Goal: Task Accomplishment & Management: Complete application form

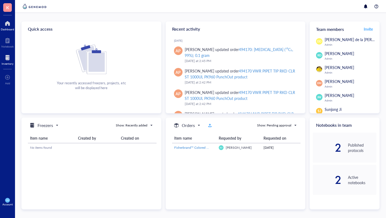
click at [9, 61] on div at bounding box center [8, 57] width 12 height 9
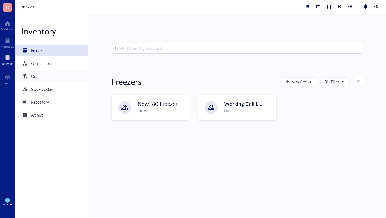
click at [32, 75] on div "Orders" at bounding box center [36, 76] width 11 height 6
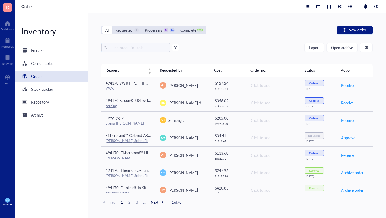
click at [124, 49] on input "text" at bounding box center [138, 47] width 58 height 8
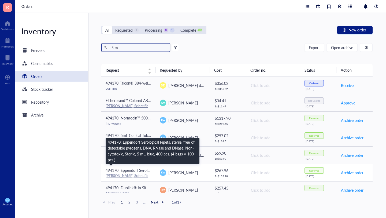
type input "5 m"
click at [147, 172] on span "494170: Eppendorf Serological Pipets, sterile, free of detectable pyrogens, DNA…" at bounding box center [240, 169] width 268 height 5
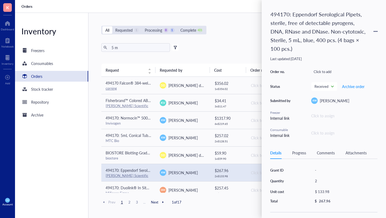
click at [374, 32] on icon at bounding box center [375, 31] width 4 height 4
click at [347, 37] on span "Request again" at bounding box center [356, 39] width 34 height 6
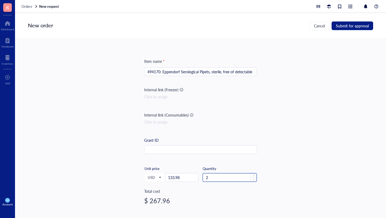
click at [210, 177] on input "2" at bounding box center [230, 177] width 54 height 8
click at [342, 24] on span "Submit for approval" at bounding box center [352, 26] width 33 height 4
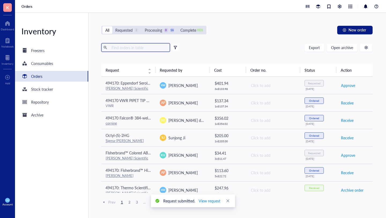
click at [131, 48] on input "text" at bounding box center [138, 47] width 58 height 8
type input "4"
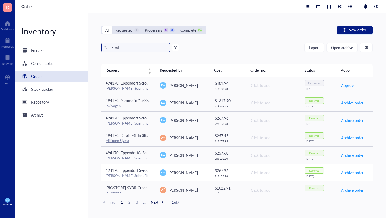
type input "5 mL"
click at [195, 175] on div "[PERSON_NAME]" at bounding box center [183, 172] width 46 height 6
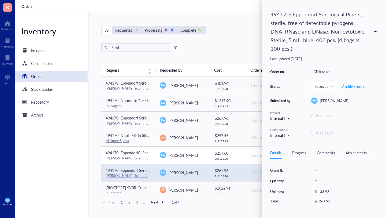
click at [193, 157] on div "[PERSON_NAME]" at bounding box center [183, 155] width 46 height 6
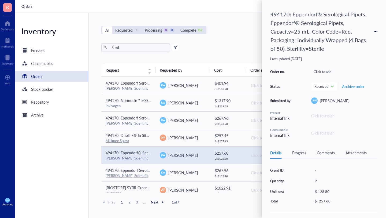
click at [375, 31] on icon at bounding box center [375, 31] width 1 height 1
click at [348, 38] on span "Request again" at bounding box center [356, 39] width 34 height 6
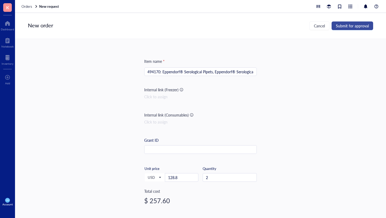
click at [346, 24] on span "Submit for approval" at bounding box center [352, 26] width 33 height 4
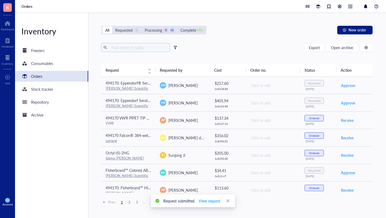
click at [134, 47] on input "text" at bounding box center [138, 47] width 58 height 8
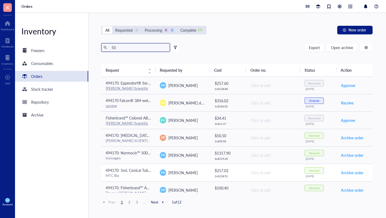
type input "50"
click at [270, 175] on td "Click to add" at bounding box center [273, 171] width 54 height 17
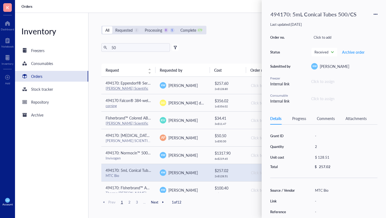
click at [375, 13] on icon at bounding box center [375, 14] width 4 height 4
click at [345, 21] on span "Request again" at bounding box center [356, 22] width 34 height 6
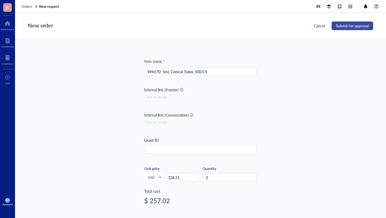
click at [353, 24] on span "Submit for approval" at bounding box center [352, 26] width 33 height 4
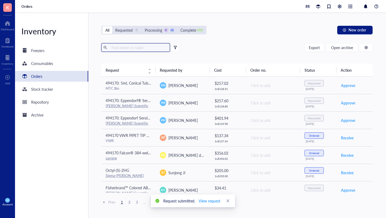
click at [127, 44] on input "text" at bounding box center [138, 47] width 58 height 8
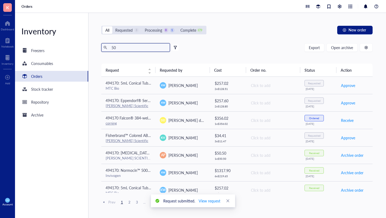
type input "50"
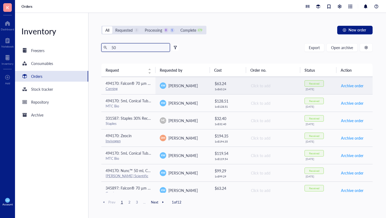
scroll to position [298, 0]
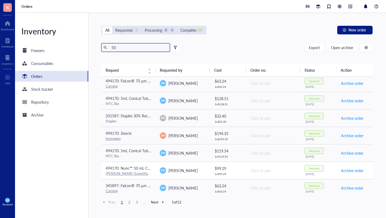
click at [194, 171] on div "[PERSON_NAME]" at bounding box center [183, 170] width 46 height 6
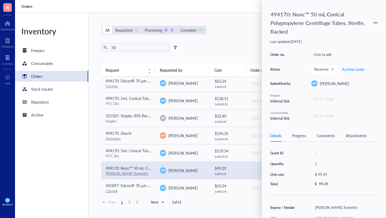
click at [377, 21] on div "494170: Nunc™ 50 mL Conical Polypropylene Centrifuge Tubes, Sterile, Racked Las…" at bounding box center [323, 109] width 124 height 218
click at [377, 23] on icon at bounding box center [376, 22] width 1 height 1
click at [349, 31] on span "Request again" at bounding box center [356, 31] width 34 height 6
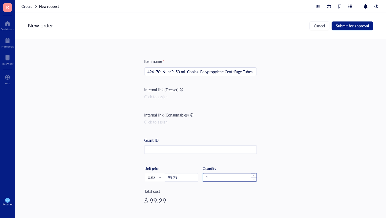
click at [214, 177] on input "1" at bounding box center [230, 177] width 54 height 8
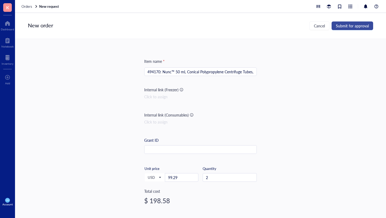
click at [342, 25] on span "Submit for approval" at bounding box center [352, 26] width 33 height 4
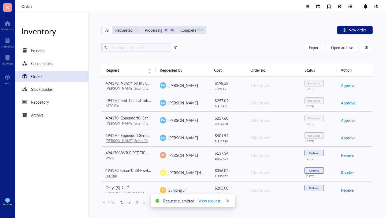
click at [117, 46] on input "text" at bounding box center [138, 47] width 58 height 8
type input "1000"
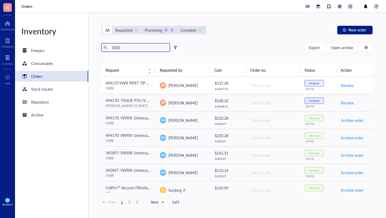
click at [147, 83] on span "494170 VWR PIPET TIP RKD CLR ST 1000UL PK960 PunchOut product" at bounding box center [166, 82] width 120 height 5
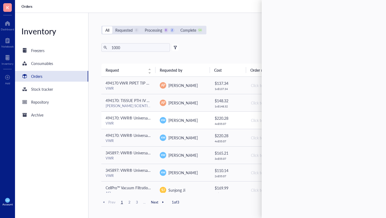
click at [144, 125] on div "VWR" at bounding box center [129, 123] width 46 height 5
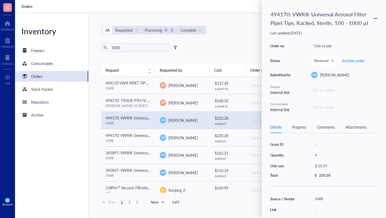
click at [376, 18] on icon at bounding box center [375, 19] width 4 height 4
click at [349, 27] on span "Request again" at bounding box center [356, 26] width 34 height 6
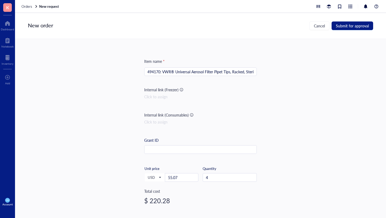
scroll to position [22, 0]
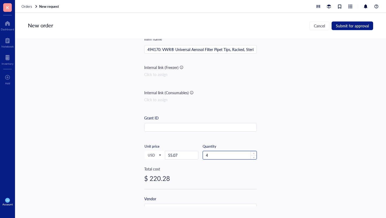
click at [214, 154] on input "4" at bounding box center [230, 155] width 54 height 8
click at [345, 26] on span "Submit for approval" at bounding box center [352, 26] width 33 height 4
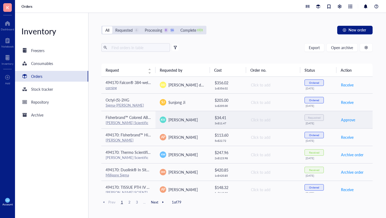
scroll to position [111, 0]
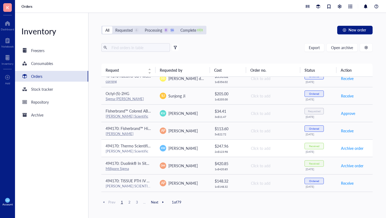
click at [200, 151] on div "[PERSON_NAME]" at bounding box center [183, 148] width 46 height 6
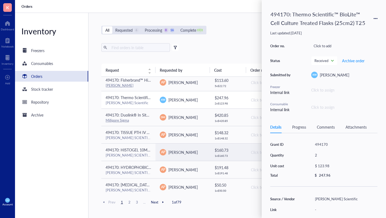
scroll to position [111, 0]
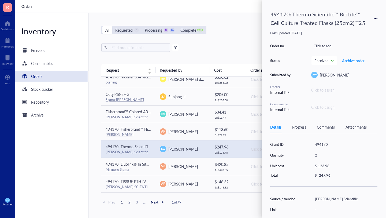
click at [230, 33] on div "All Requested 6 Processing 0 16 Complete 1931 New order" at bounding box center [236, 30] width 271 height 9
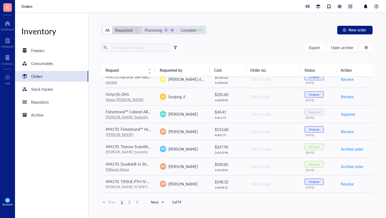
click at [128, 31] on div "Requested" at bounding box center [123, 30] width 17 height 6
click at [112, 26] on input "Requested 6" at bounding box center [112, 26] width 0 height 0
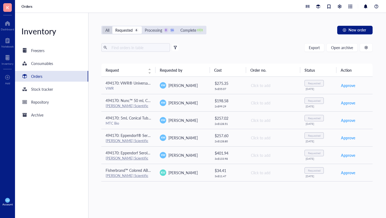
click at [107, 33] on div "All" at bounding box center [107, 30] width 4 height 6
click at [102, 26] on input "All" at bounding box center [102, 26] width 0 height 0
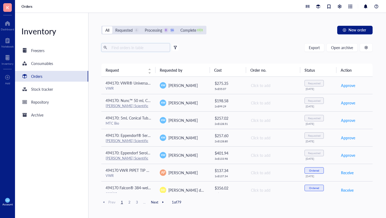
click at [120, 47] on input "text" at bounding box center [138, 47] width 58 height 8
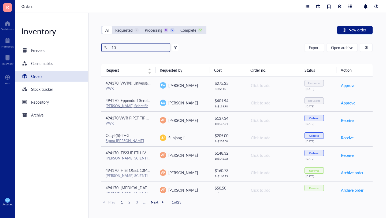
type input "1"
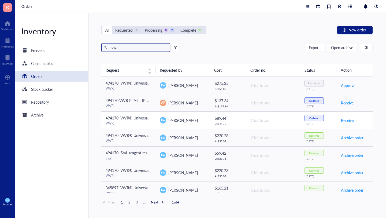
type input "vwr"
click at [198, 118] on div "[PERSON_NAME]" at bounding box center [183, 120] width 46 height 6
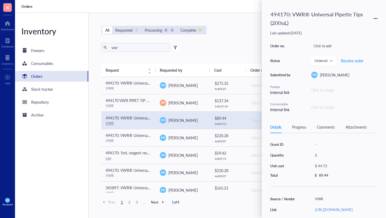
click at [373, 16] on div "494170: VWR® Universal Pipette Tips (200uL)" at bounding box center [323, 19] width 107 height 20
click at [374, 17] on icon at bounding box center [375, 19] width 4 height 4
click at [342, 27] on span "Request again" at bounding box center [356, 26] width 34 height 6
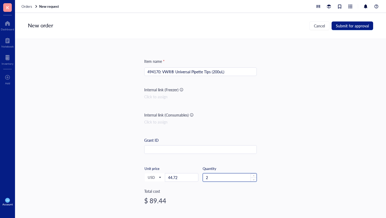
click at [218, 177] on input "2" at bounding box center [230, 177] width 54 height 8
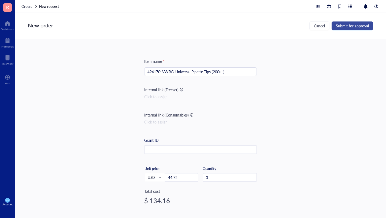
click at [341, 27] on span "Submit for approval" at bounding box center [352, 26] width 33 height 4
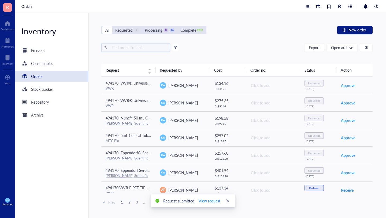
click at [120, 50] on input "text" at bounding box center [138, 47] width 58 height 8
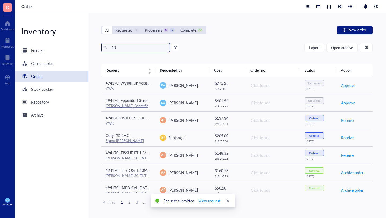
type input "1"
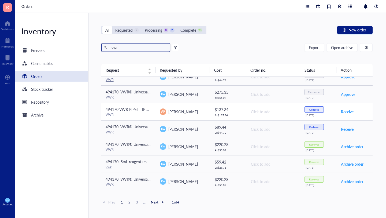
scroll to position [9, 0]
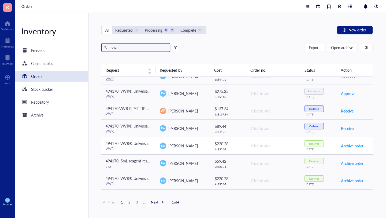
click at [204, 145] on div "[PERSON_NAME]" at bounding box center [183, 145] width 46 height 6
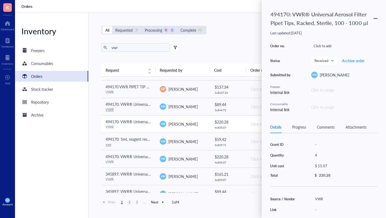
scroll to position [32, 0]
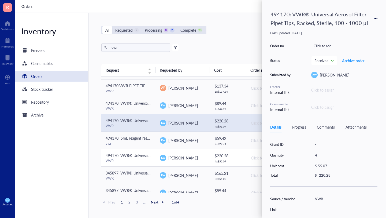
click at [199, 157] on div "[PERSON_NAME]" at bounding box center [183, 157] width 46 height 6
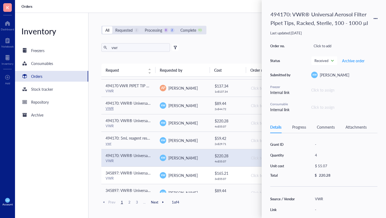
click at [194, 177] on div "[PERSON_NAME]" at bounding box center [183, 175] width 46 height 6
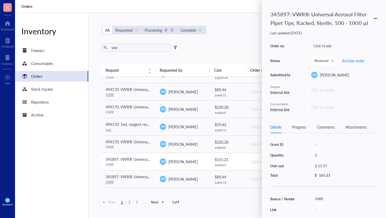
scroll to position [58, 0]
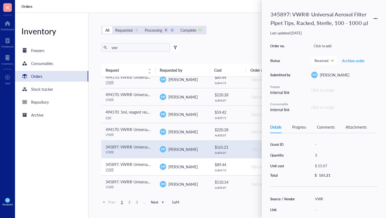
click at [193, 167] on div "[PERSON_NAME]" at bounding box center [183, 166] width 46 height 6
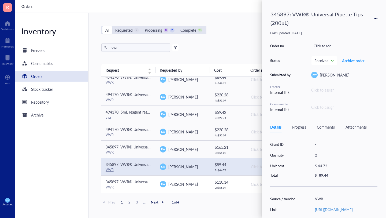
click at [190, 182] on div "[PERSON_NAME]" at bounding box center [183, 184] width 46 height 6
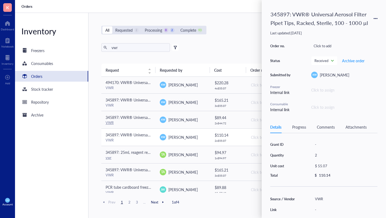
scroll to position [108, 0]
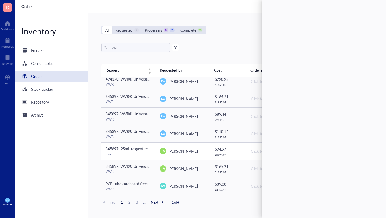
click at [193, 149] on div "TA [PERSON_NAME]" at bounding box center [183, 151] width 46 height 6
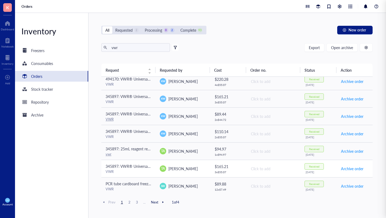
click at [193, 167] on div "TA [PERSON_NAME]" at bounding box center [183, 168] width 46 height 6
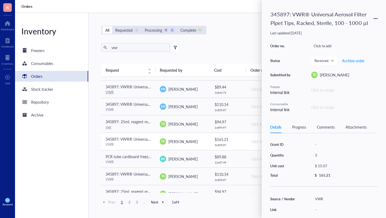
scroll to position [136, 0]
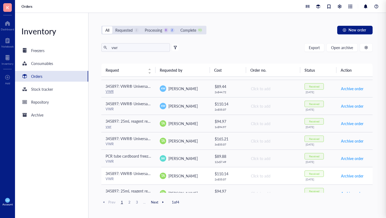
click at [196, 178] on div "TA [PERSON_NAME]" at bounding box center [183, 175] width 46 height 6
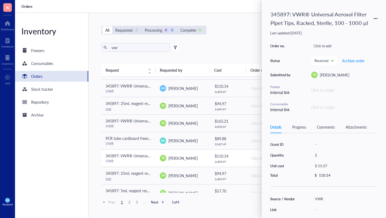
scroll to position [162, 0]
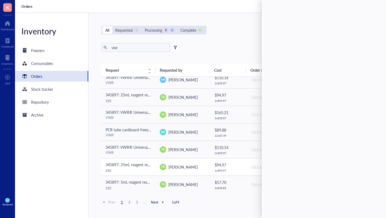
click at [195, 170] on td "TA [PERSON_NAME]" at bounding box center [182, 166] width 54 height 17
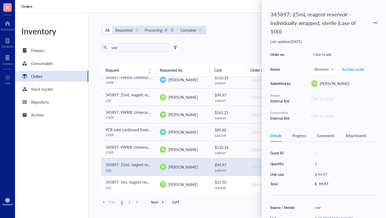
click at [195, 181] on div "TA [PERSON_NAME]" at bounding box center [183, 184] width 46 height 6
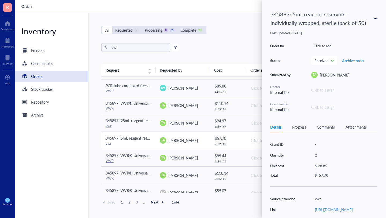
scroll to position [208, 0]
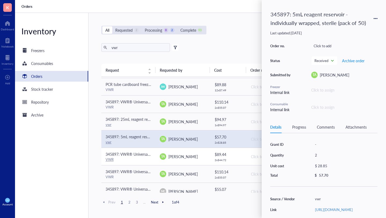
click at [193, 156] on div "TA [PERSON_NAME]" at bounding box center [183, 156] width 46 height 6
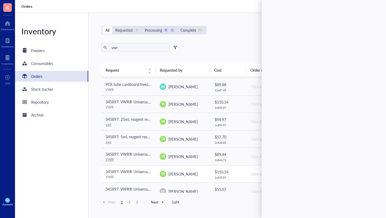
click at [192, 168] on td "TA [PERSON_NAME]" at bounding box center [182, 173] width 54 height 17
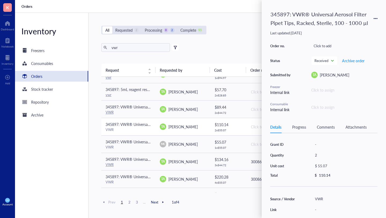
scroll to position [257, 0]
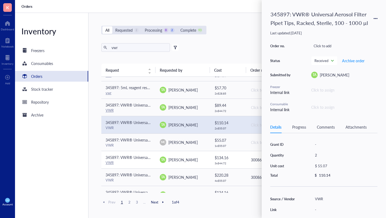
click at [192, 159] on div "TA [PERSON_NAME]" at bounding box center [183, 159] width 46 height 6
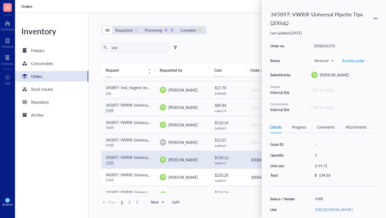
click at [195, 176] on div "TA [PERSON_NAME]" at bounding box center [183, 177] width 46 height 6
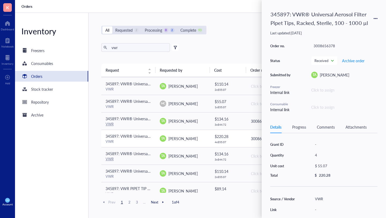
scroll to position [295, 0]
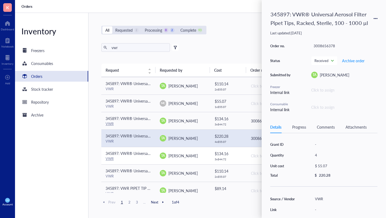
click at [198, 156] on div "TA [PERSON_NAME]" at bounding box center [183, 155] width 46 height 6
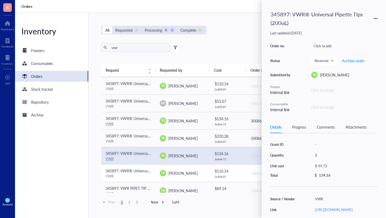
click at [198, 174] on div "TA [PERSON_NAME]" at bounding box center [183, 173] width 46 height 6
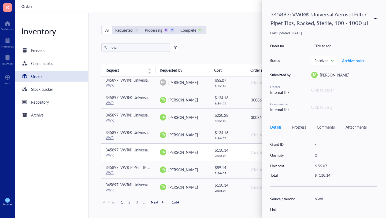
scroll to position [320, 0]
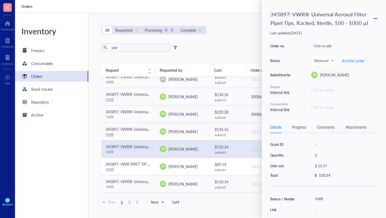
click at [201, 171] on td "TA [PERSON_NAME]" at bounding box center [182, 165] width 54 height 17
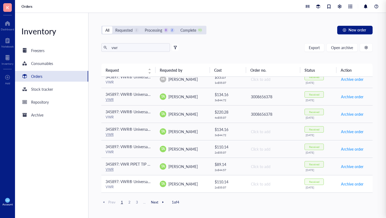
click at [198, 181] on div "TA [PERSON_NAME]" at bounding box center [183, 183] width 46 height 6
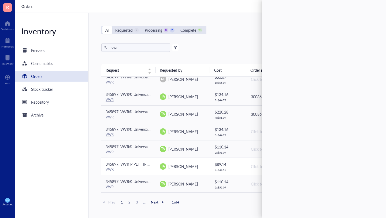
click at [199, 169] on div "TA [PERSON_NAME]" at bounding box center [183, 166] width 46 height 6
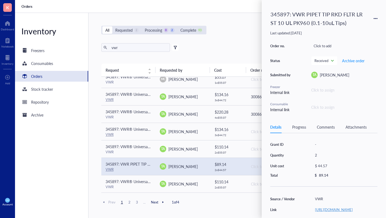
click at [337, 212] on link "[URL][DOMAIN_NAME]" at bounding box center [334, 209] width 38 height 5
click at [162, 186] on span "TA" at bounding box center [163, 183] width 6 height 6
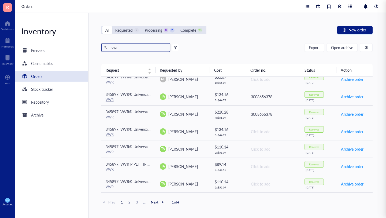
click at [136, 47] on input "vwr" at bounding box center [138, 47] width 58 height 8
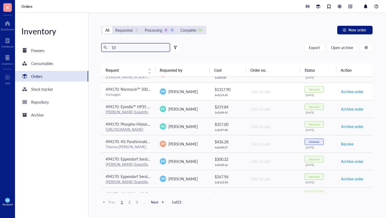
scroll to position [116, 0]
type input "10"
click at [201, 163] on div "[PERSON_NAME]" at bounding box center [183, 160] width 46 height 6
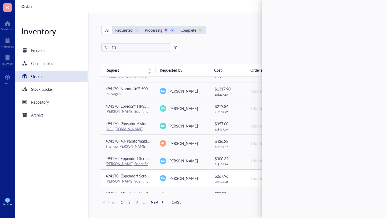
click at [202, 177] on div "[PERSON_NAME]" at bounding box center [183, 178] width 46 height 6
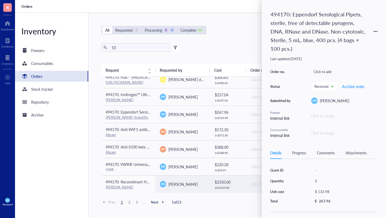
scroll to position [278, 0]
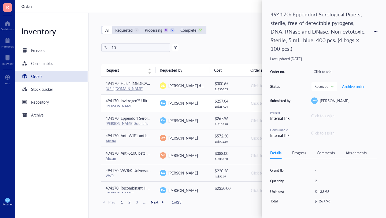
click at [144, 104] on div "[PERSON_NAME]" at bounding box center [129, 105] width 46 height 5
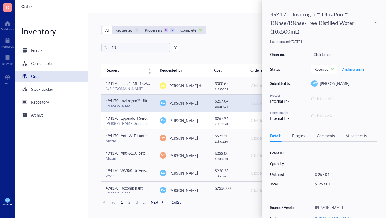
click at [145, 122] on div "[PERSON_NAME] Scientific" at bounding box center [129, 123] width 46 height 5
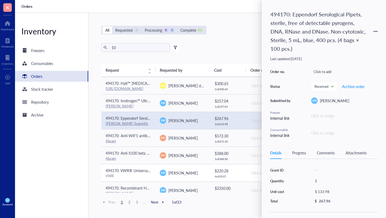
click at [146, 170] on span "494170: VWR® Universal Aerosol Filter Pipet Tips, Racked, Sterile, 100 - 1000 µl" at bounding box center [173, 169] width 134 height 5
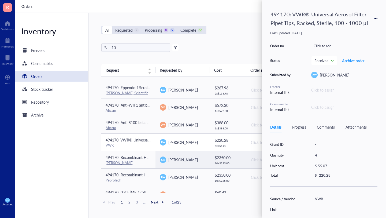
scroll to position [310, 0]
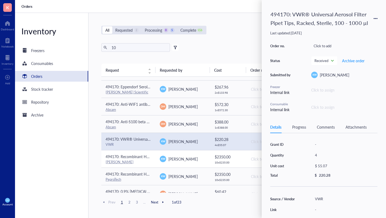
click at [144, 160] on div "[PERSON_NAME]" at bounding box center [129, 161] width 46 height 5
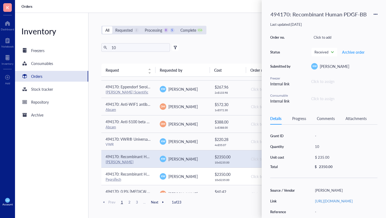
click at [144, 175] on span "494170: Recombinant Human PDGF-AA" at bounding box center [140, 173] width 68 height 5
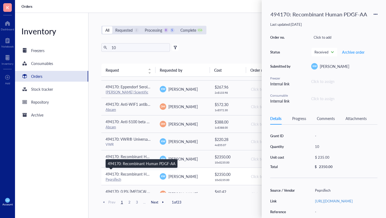
scroll to position [320, 0]
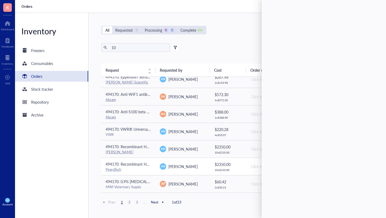
click at [143, 170] on div "PeproTech" at bounding box center [129, 169] width 46 height 5
click at [142, 179] on span "494170: 0.9% [MEDICAL_DATA] Injection, 10mL" at bounding box center [146, 180] width 80 height 5
click at [163, 203] on div at bounding box center [162, 201] width 5 height 5
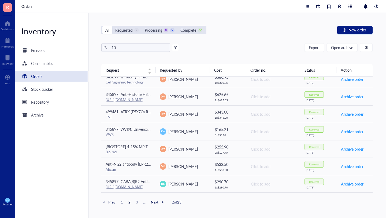
click at [136, 202] on span "3" at bounding box center [137, 201] width 6 height 5
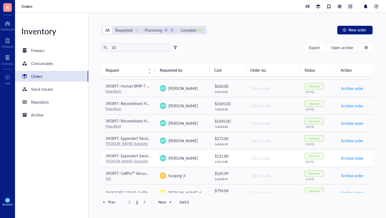
scroll to position [319, 0]
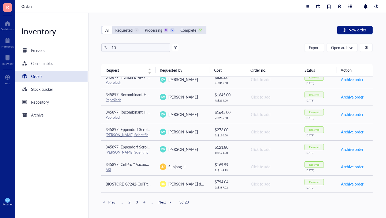
click at [173, 70] on th "Requested by" at bounding box center [182, 69] width 54 height 13
click at [366, 47] on div "button" at bounding box center [366, 48] width 4 height 4
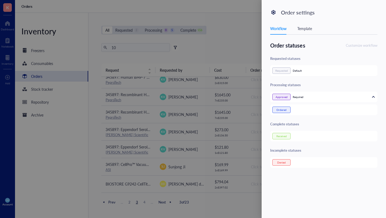
click at [305, 30] on div "Template" at bounding box center [304, 28] width 15 height 6
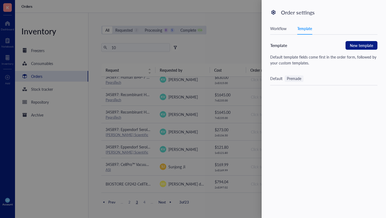
click at [237, 33] on div at bounding box center [193, 109] width 386 height 218
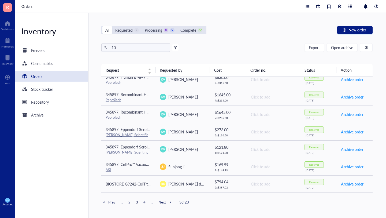
click at [173, 47] on div at bounding box center [175, 48] width 4 height 4
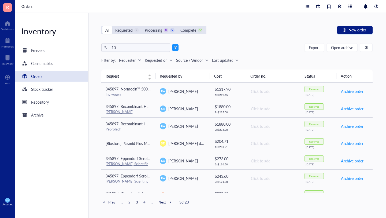
click at [130, 61] on div "Requester" at bounding box center [127, 60] width 17 height 6
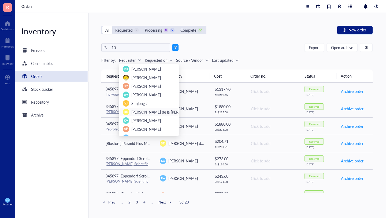
scroll to position [1, 0]
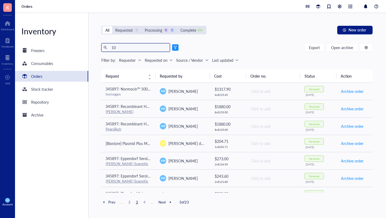
click at [133, 48] on input "10" at bounding box center [138, 47] width 58 height 8
click at [138, 50] on input "10" at bounding box center [138, 47] width 58 height 8
click at [194, 63] on div "Source / Vendor" at bounding box center [189, 60] width 27 height 6
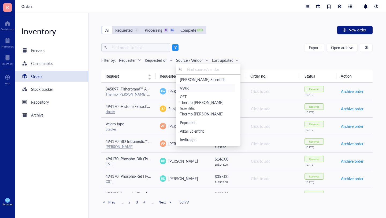
click at [185, 88] on div "VWR" at bounding box center [206, 88] width 52 height 6
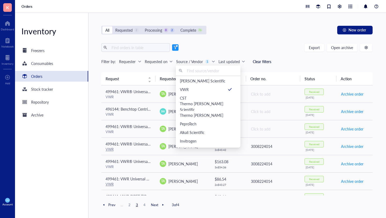
click at [240, 40] on div "All Requested 2 Processing 0 2 Complete 76 New order Export Open archive Filter…" at bounding box center [236, 115] width 297 height 205
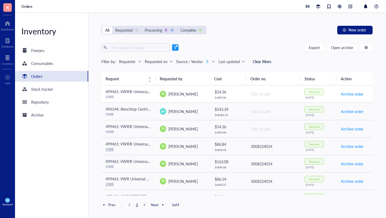
click at [141, 93] on span "499461: VWR® Universal Aerosol Filter Pipet Tips, Racked, Sterile, 100 - 1000 µl" at bounding box center [173, 91] width 134 height 5
click at [138, 104] on td "496144: Benchtop Centrifuge for CLIA lab VWR" at bounding box center [128, 110] width 54 height 17
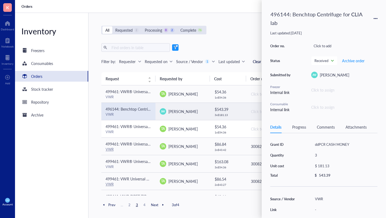
click at [138, 120] on td "499461: VWR® Universal Aerosol Filter Pipet Tips, Racked, Sterile, 100 - 1000 µ…" at bounding box center [128, 128] width 54 height 17
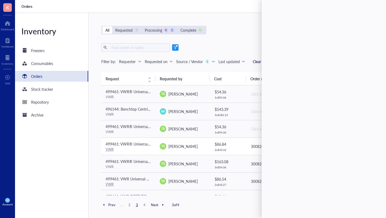
click at [138, 140] on td "499461: VWR® Universal Pipette Tips (200uL) VWR" at bounding box center [128, 145] width 54 height 17
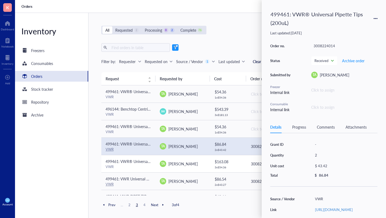
click at [138, 158] on td "499461: VWR® Universal Aerosol Filter Pipet Tips, Racked, Sterile, 100 - 1000 µ…" at bounding box center [128, 163] width 54 height 17
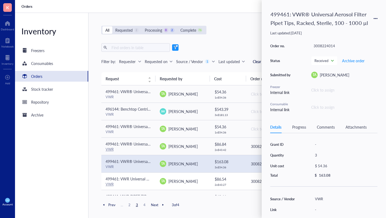
click at [141, 177] on span "499461: VWR Universal Pipette Tips (1-20uL)" at bounding box center [143, 178] width 75 height 5
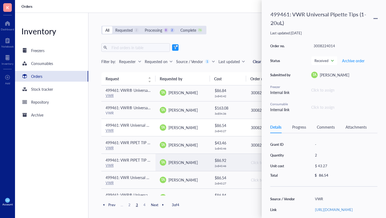
scroll to position [57, 0]
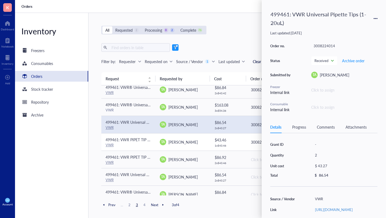
click at [144, 143] on div "VWR" at bounding box center [129, 144] width 46 height 5
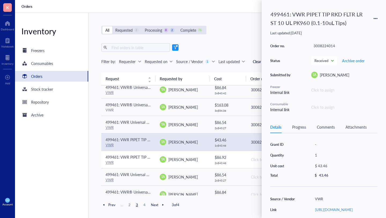
click at [143, 159] on span "499461: VWR PIPET TIP RKD FLTR LR ST 10 UL PK960 (0.1-10uL Tips)" at bounding box center [165, 156] width 119 height 5
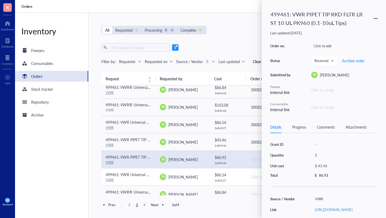
click at [148, 174] on span "499461: VWR Universal Pipette Tips (1-20uL)" at bounding box center [143, 173] width 75 height 5
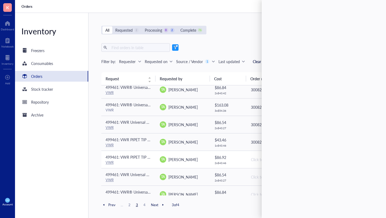
click at [144, 160] on div "VWR" at bounding box center [129, 162] width 46 height 5
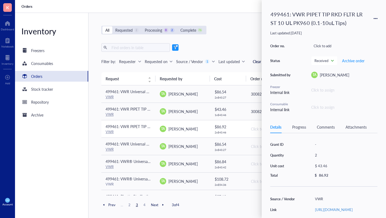
scroll to position [94, 0]
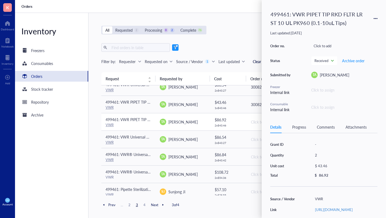
click at [144, 160] on div "VWR" at bounding box center [129, 159] width 46 height 5
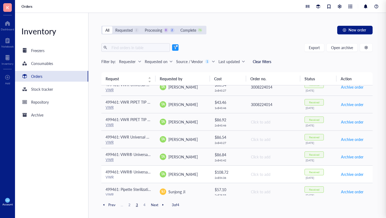
click at [144, 172] on span "499461: VWR® Universal Aerosol Filter Pipet Tips, Racked, Sterile, 100 - 1000 µl" at bounding box center [173, 171] width 134 height 5
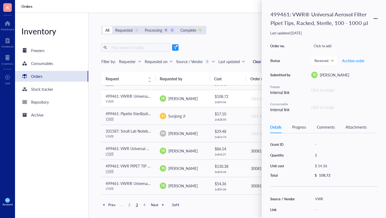
scroll to position [178, 0]
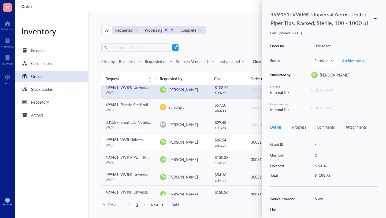
click at [134, 142] on div "VWR" at bounding box center [129, 144] width 46 height 5
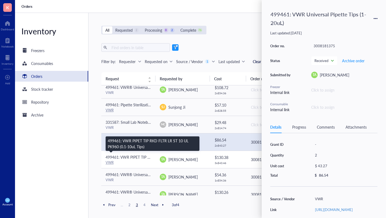
click at [136, 158] on span "499461: VWR PIPET TIP RKD FLTR LR ST 10 UL PK960 (0.1-10uL Tips)" at bounding box center [165, 156] width 119 height 5
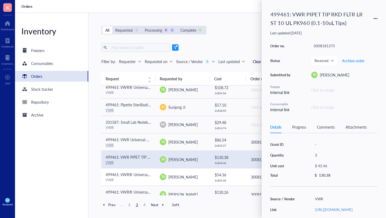
click at [137, 182] on td "499461: VWR® Universal Aerosol Filter Pipet Tips, Racked, Sterile, 100 - 1000 µ…" at bounding box center [128, 176] width 54 height 17
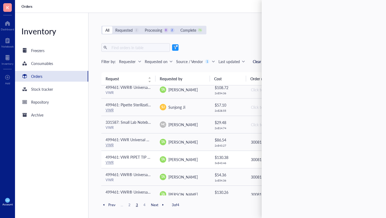
click at [137, 160] on div "VWR" at bounding box center [129, 162] width 46 height 5
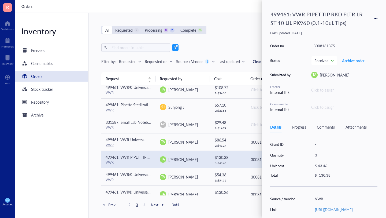
click at [374, 20] on icon at bounding box center [375, 19] width 4 height 4
click at [359, 24] on span "Request again" at bounding box center [356, 26] width 34 height 6
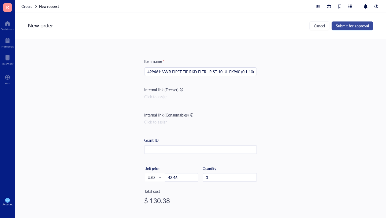
click at [358, 26] on span "Submit for approval" at bounding box center [352, 26] width 33 height 4
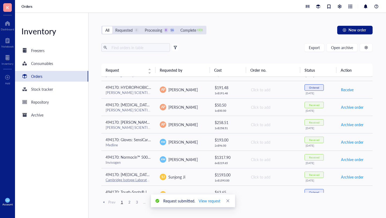
scroll to position [319, 0]
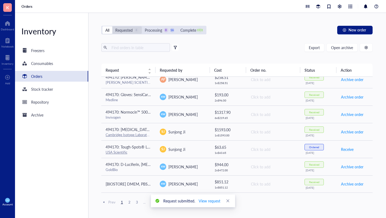
click at [123, 28] on div "Requested" at bounding box center [123, 30] width 17 height 6
click at [112, 26] on input "Requested 8" at bounding box center [112, 26] width 0 height 0
